Goal: Information Seeking & Learning: Learn about a topic

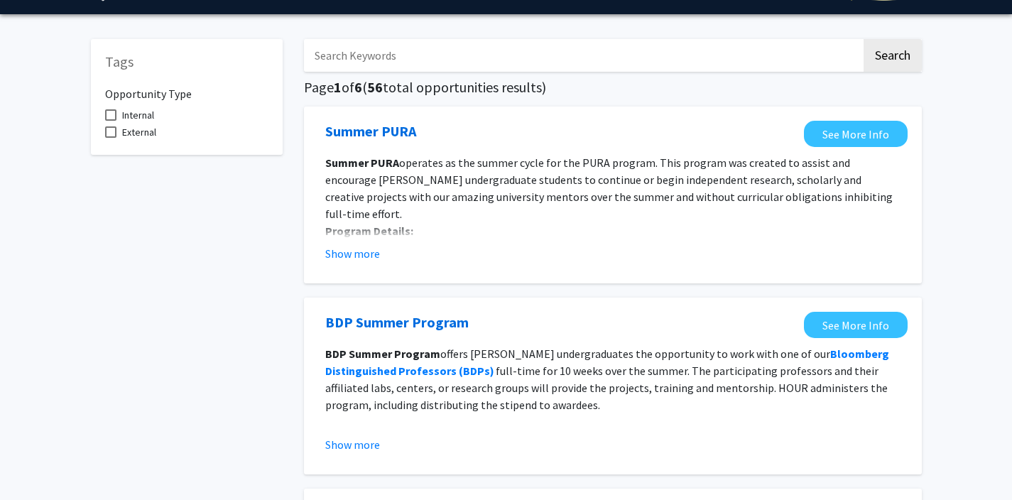
scroll to position [39, 0]
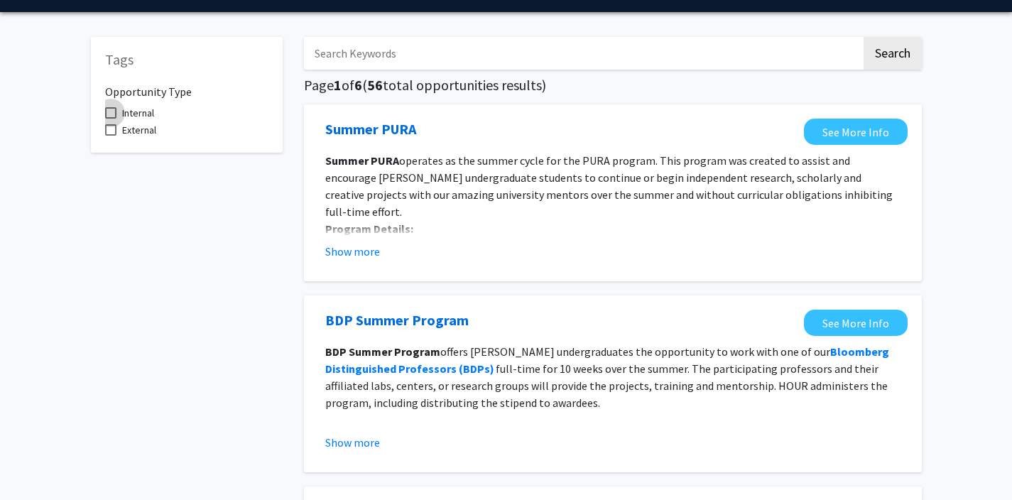
click at [110, 109] on span at bounding box center [110, 112] width 11 height 11
click at [110, 119] on input "Internal" at bounding box center [110, 119] width 1 height 1
checkbox input "true"
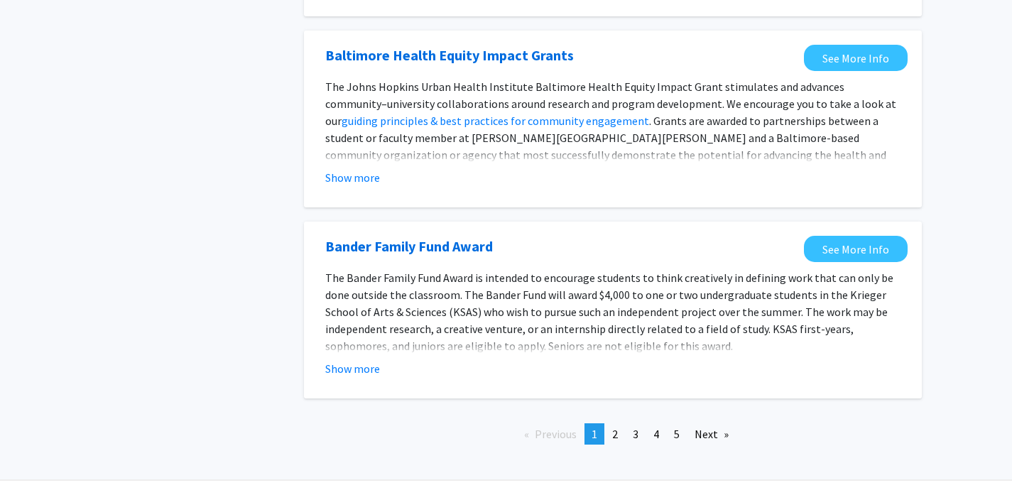
scroll to position [1615, 0]
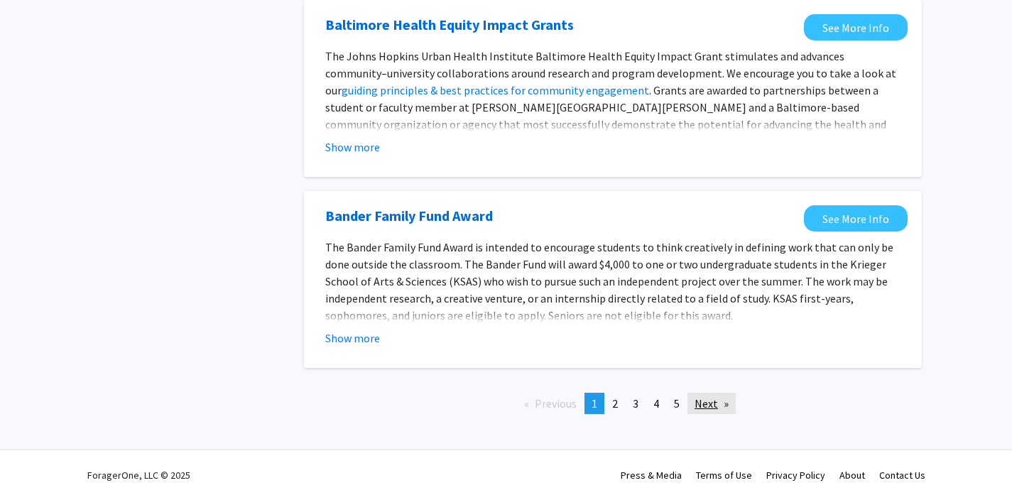
click at [709, 410] on link "Next page" at bounding box center [711, 403] width 48 height 21
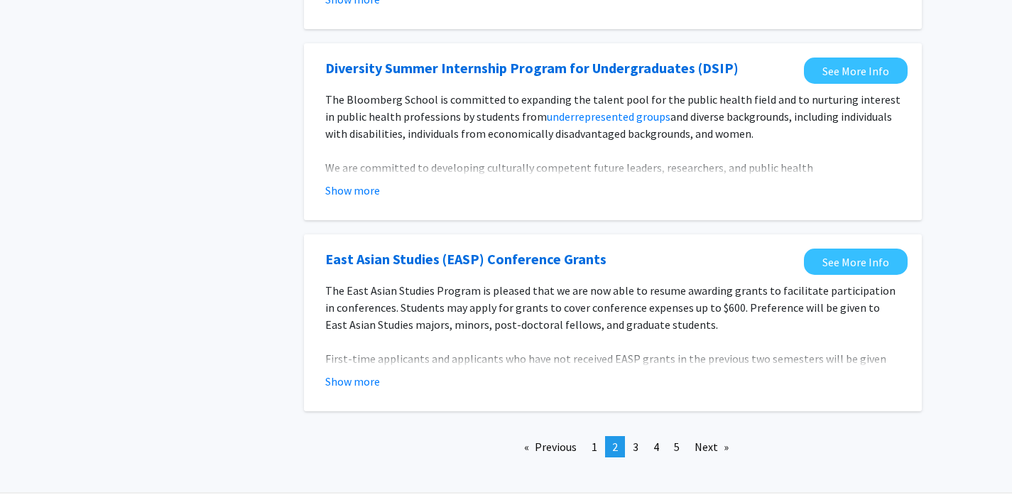
scroll to position [1652, 0]
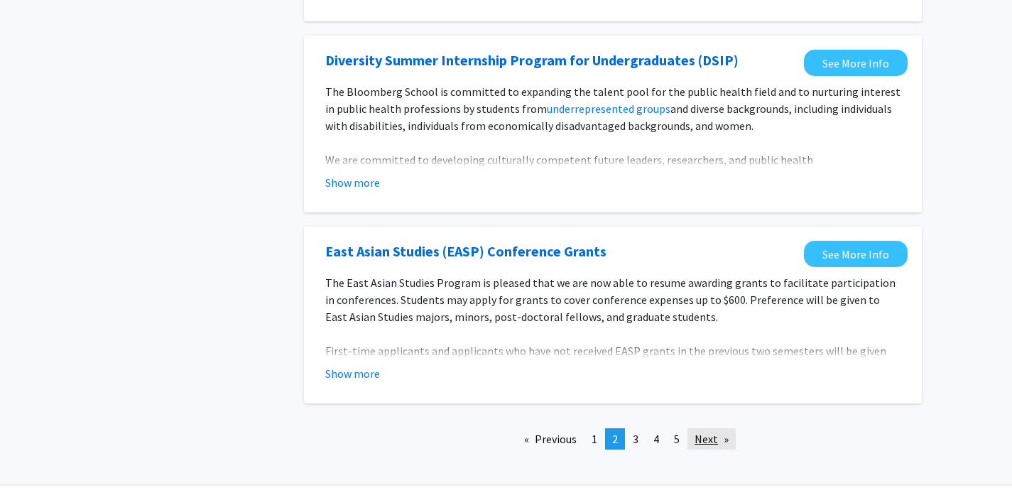
click at [707, 443] on link "Next page" at bounding box center [711, 438] width 48 height 21
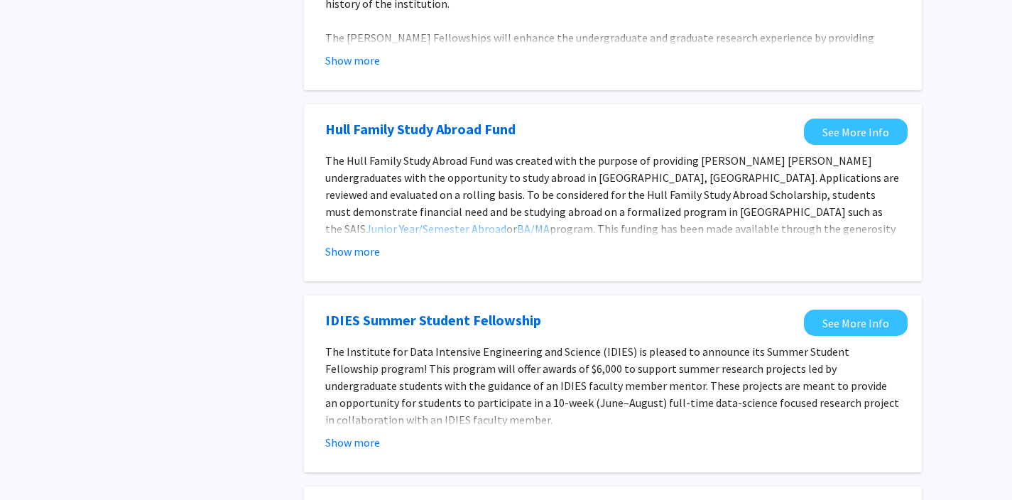
scroll to position [838, 0]
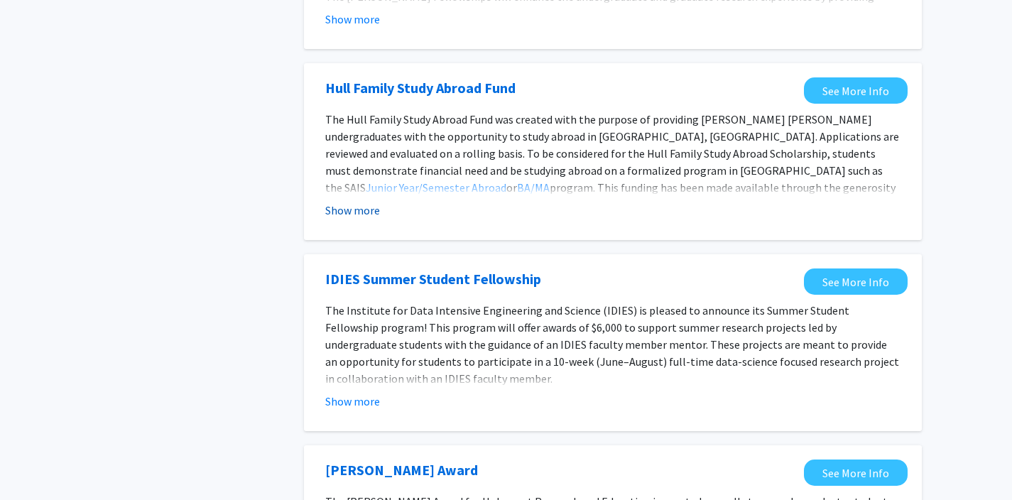
click at [358, 202] on button "Show more" at bounding box center [352, 210] width 55 height 17
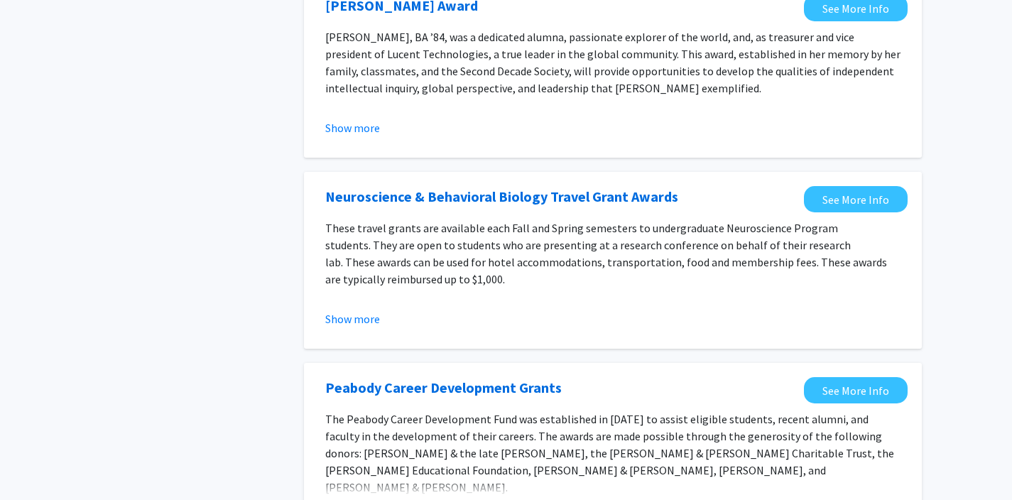
scroll to position [1700, 0]
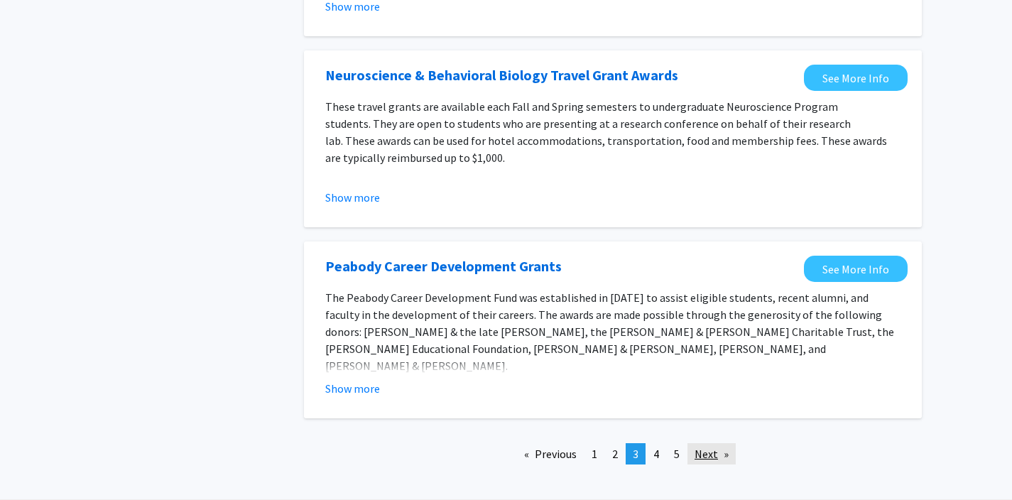
click at [718, 443] on link "Next page" at bounding box center [711, 453] width 48 height 21
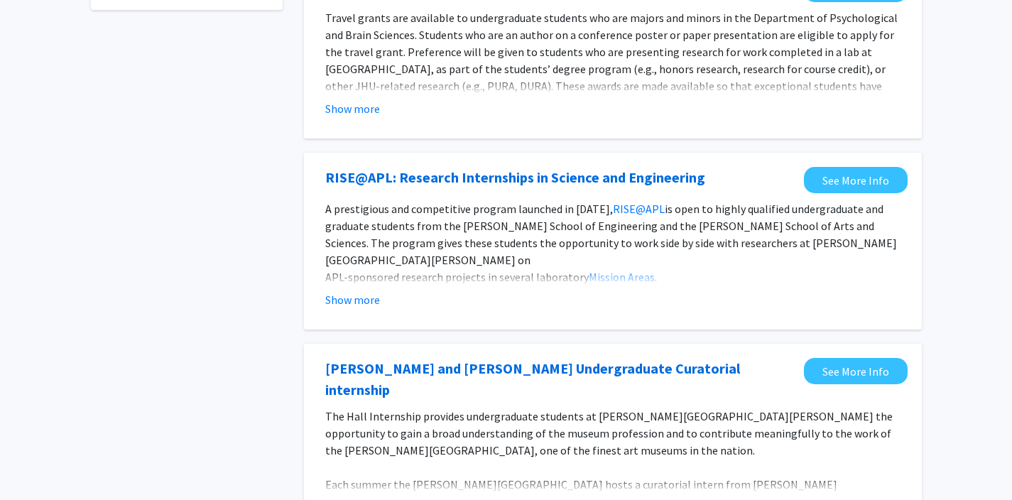
scroll to position [228, 0]
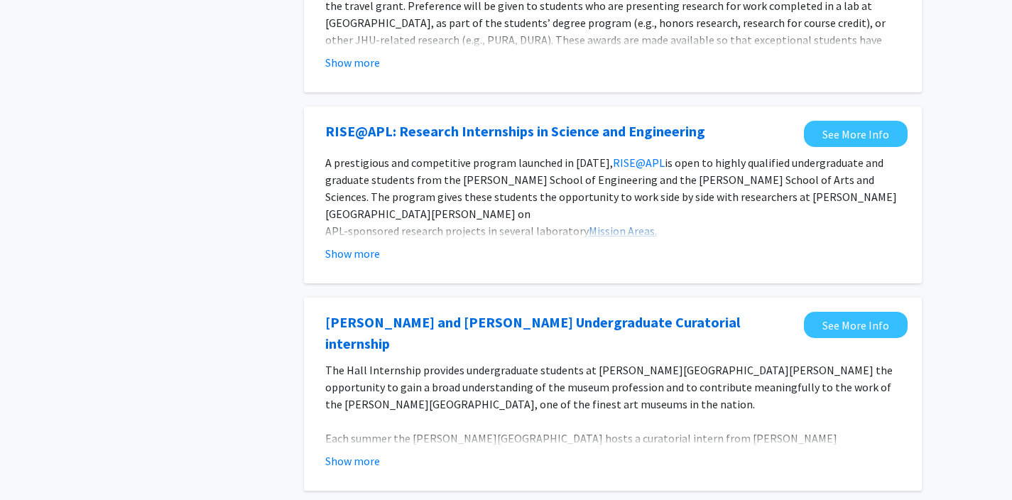
click at [631, 224] on link "Mission Areas." at bounding box center [623, 231] width 68 height 14
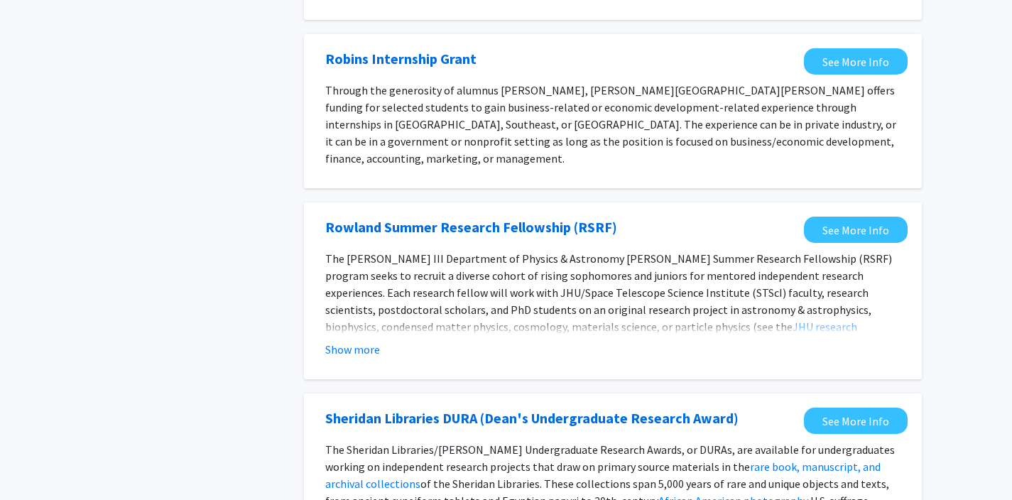
scroll to position [734, 0]
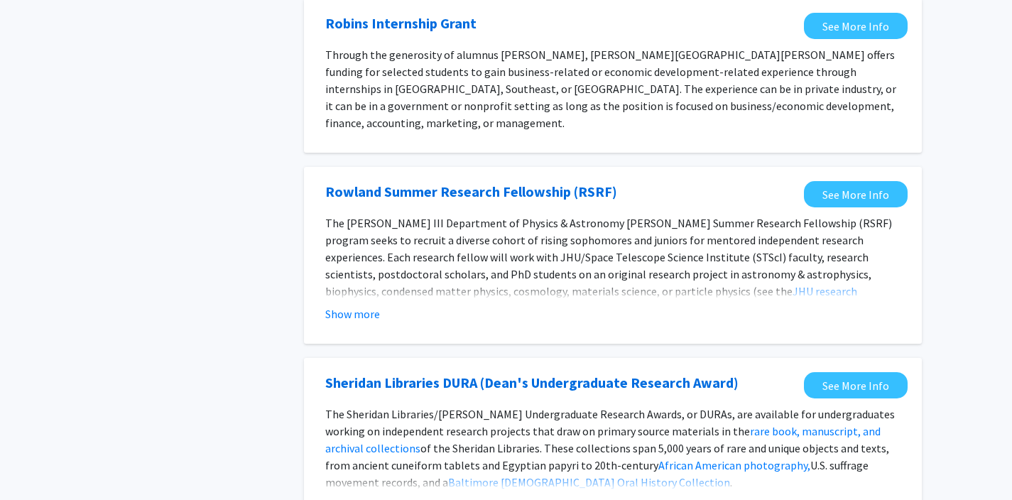
click at [556, 133] on link "“Robins” in the jobs section of the Handshake platform." at bounding box center [650, 140] width 273 height 14
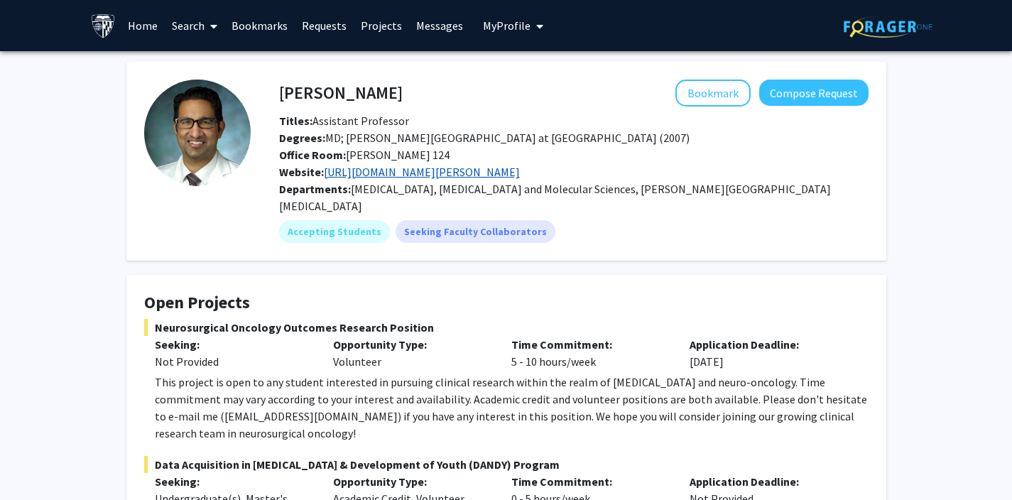
click at [520, 176] on link "[URL][DOMAIN_NAME][PERSON_NAME]" at bounding box center [422, 172] width 196 height 14
click at [332, 220] on mat-chip "Accepting Students" at bounding box center [334, 231] width 111 height 23
click at [337, 220] on mat-chip "Accepting Students" at bounding box center [334, 231] width 111 height 23
click at [411, 176] on link "https://www.hopkinsmedicine.org/profiles/results/directory/profile/10004317/deb…" at bounding box center [422, 172] width 196 height 14
